Goal: Browse casually: Explore the website without a specific task or goal

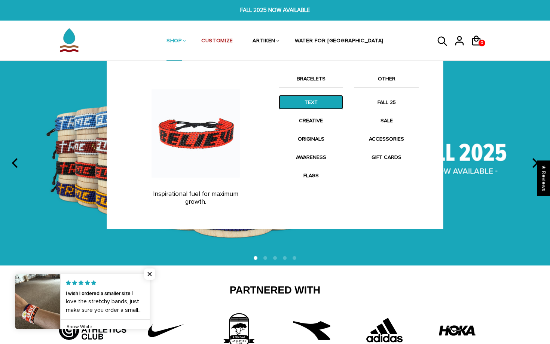
click at [302, 101] on link "TEXT" at bounding box center [311, 102] width 64 height 15
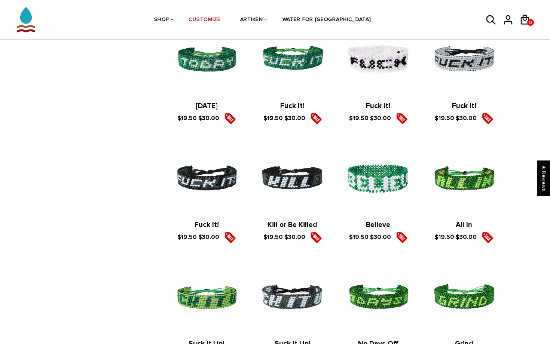
scroll to position [1004, 0]
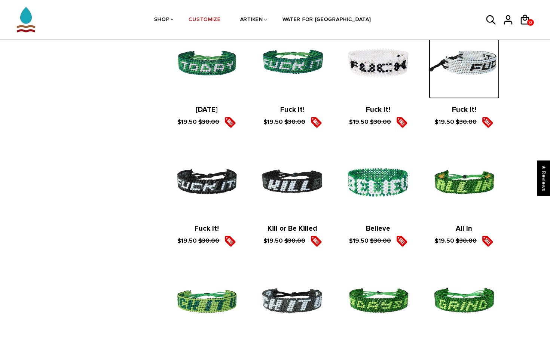
click at [458, 70] on img at bounding box center [464, 63] width 71 height 71
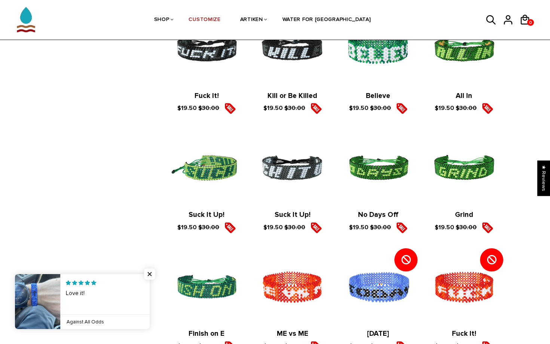
scroll to position [1137, 0]
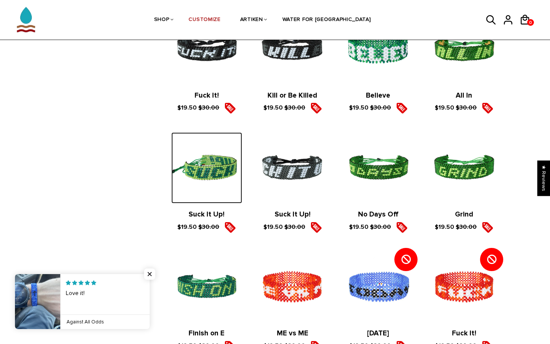
click at [216, 163] on img at bounding box center [206, 167] width 71 height 71
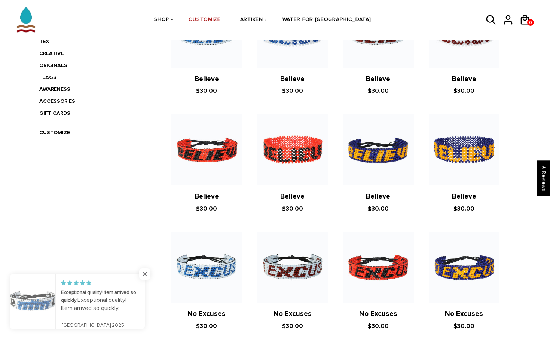
scroll to position [223, 0]
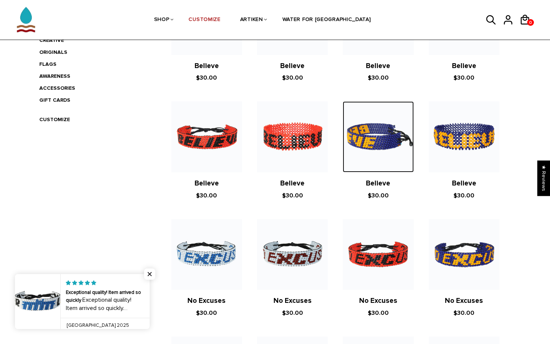
click at [400, 145] on img at bounding box center [378, 136] width 71 height 71
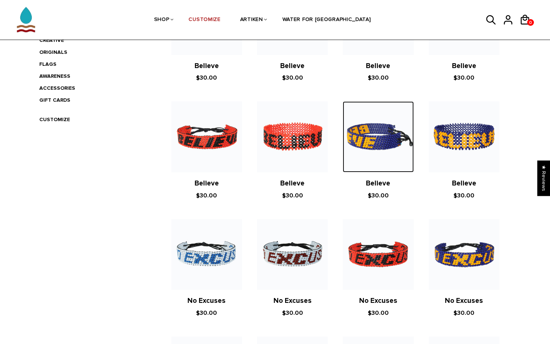
click at [378, 144] on img at bounding box center [378, 136] width 71 height 71
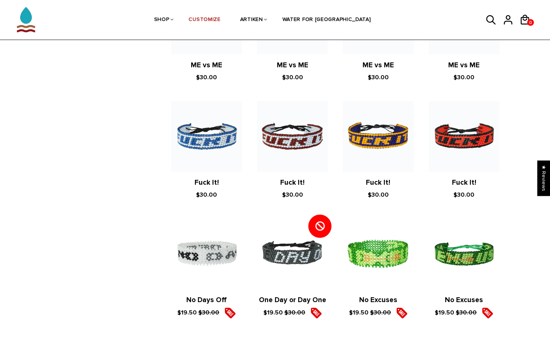
scroll to position [691, 0]
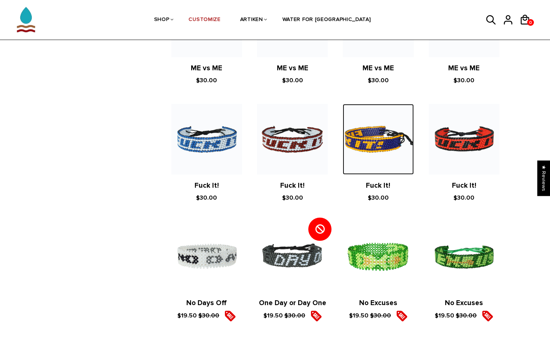
click at [383, 134] on img at bounding box center [378, 139] width 71 height 71
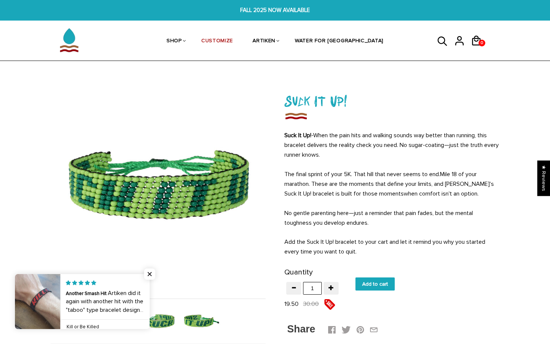
click at [205, 318] on img at bounding box center [201, 321] width 39 height 39
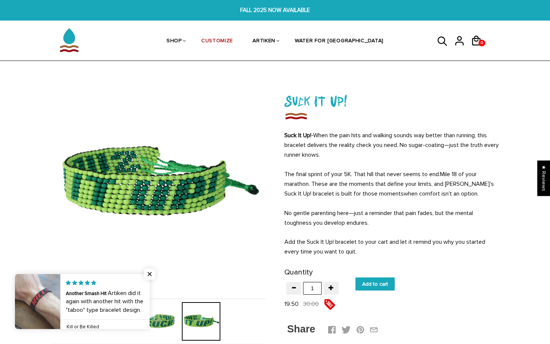
click at [171, 319] on img at bounding box center [158, 321] width 39 height 39
